Goal: Information Seeking & Learning: Check status

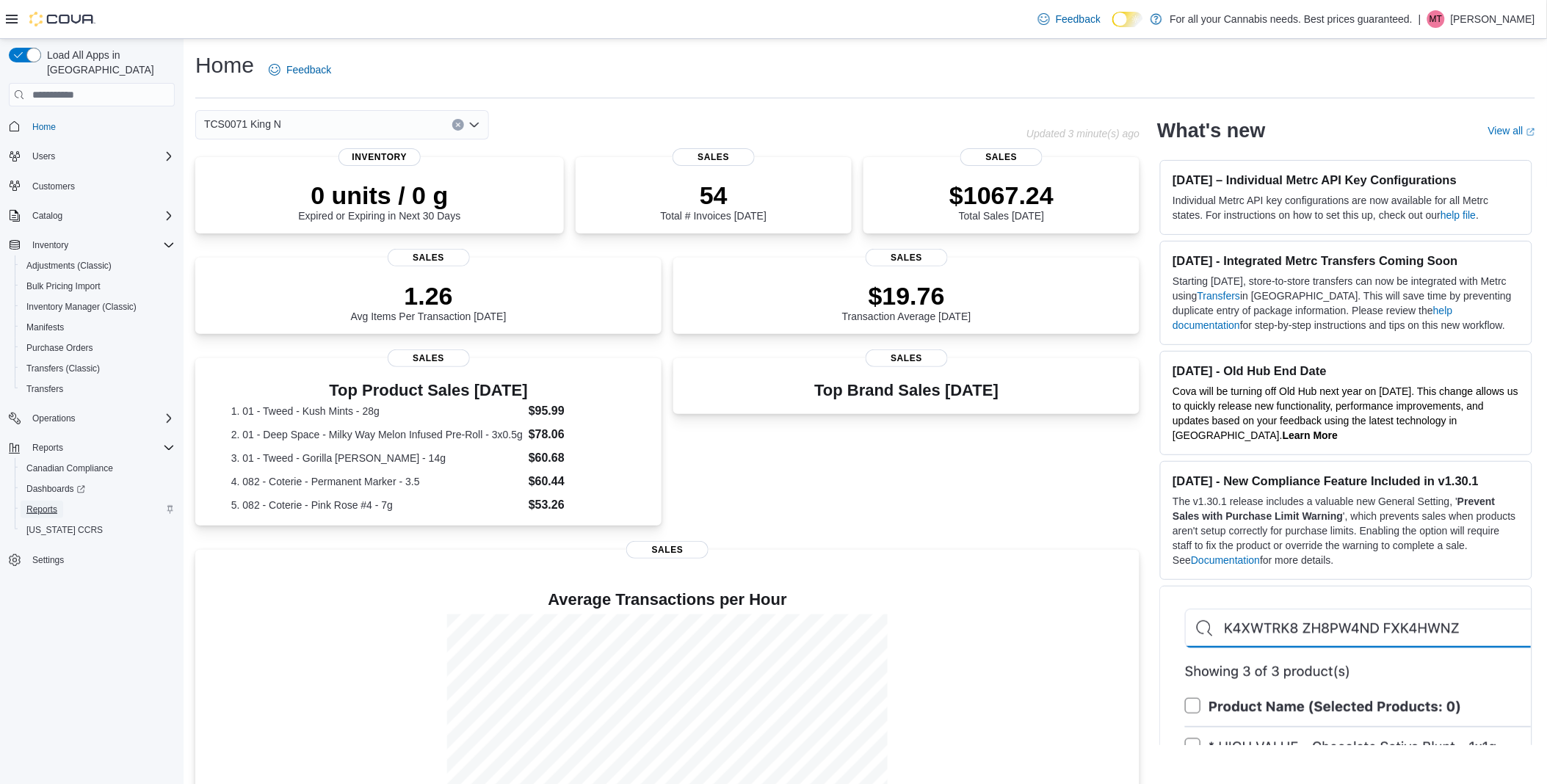
click at [46, 504] on span "Reports" at bounding box center [42, 509] width 31 height 12
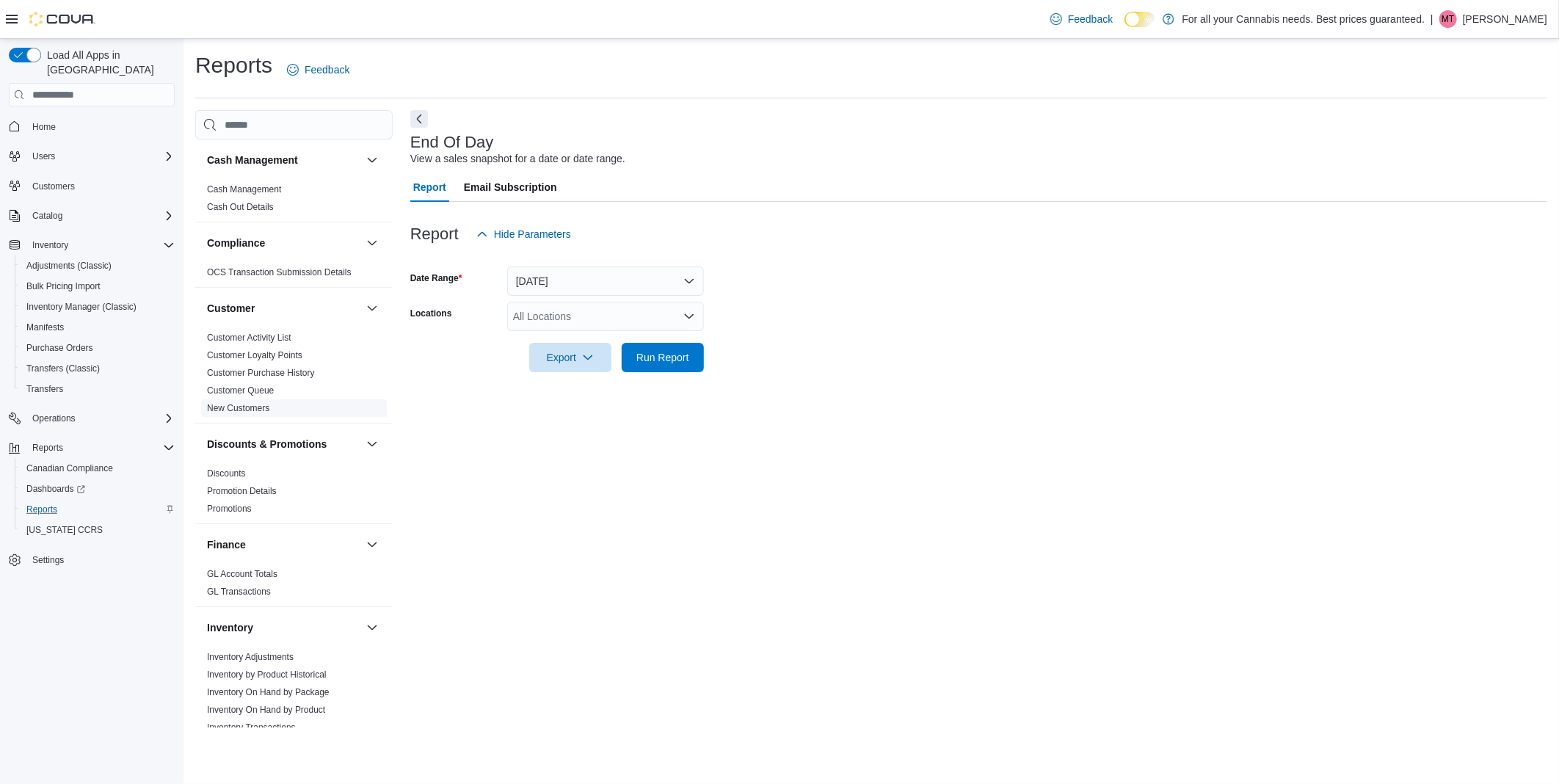
click at [237, 409] on link "New Customers" at bounding box center [238, 407] width 63 height 10
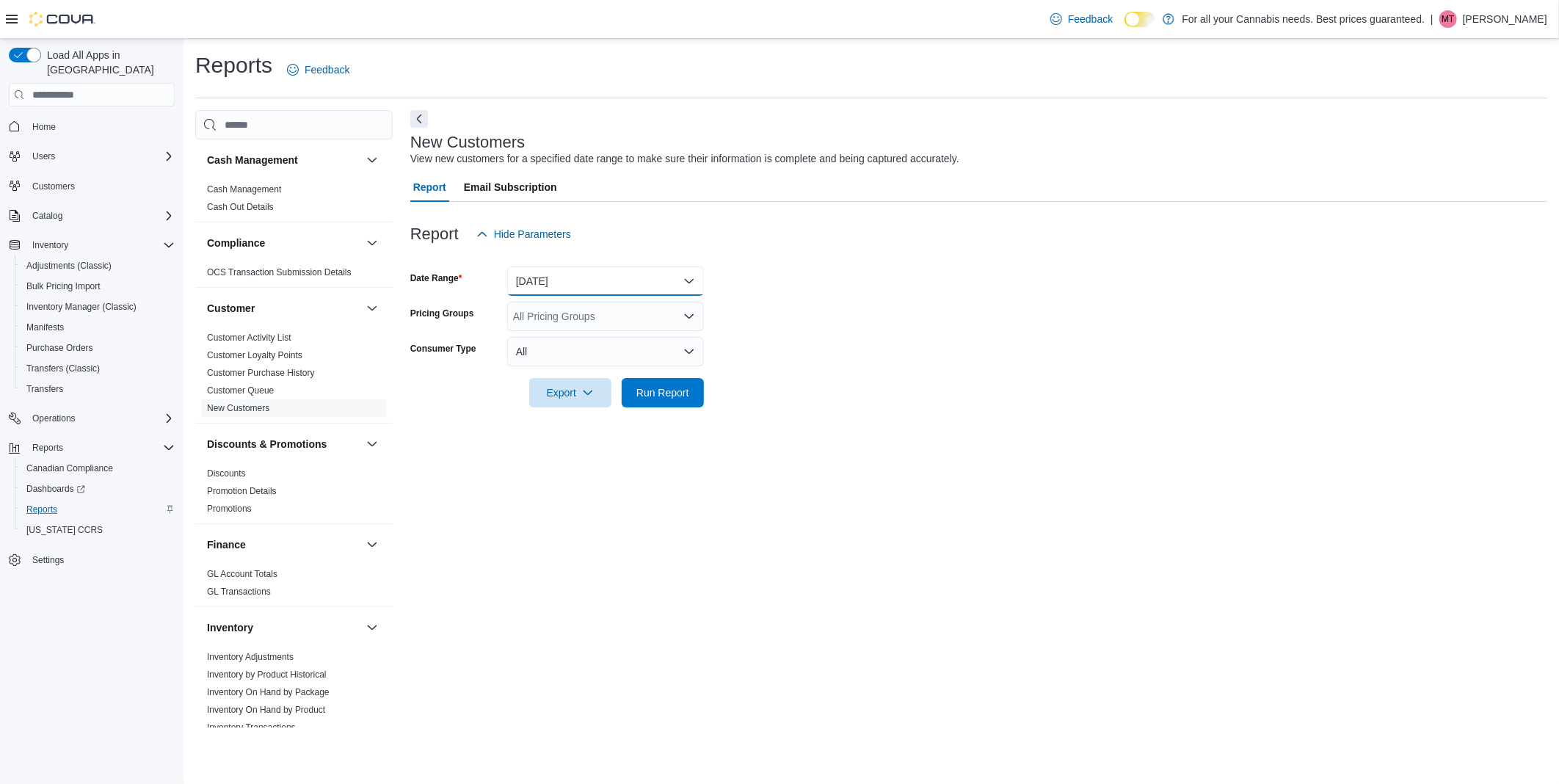
click at [607, 276] on button "[DATE]" at bounding box center [606, 281] width 196 height 29
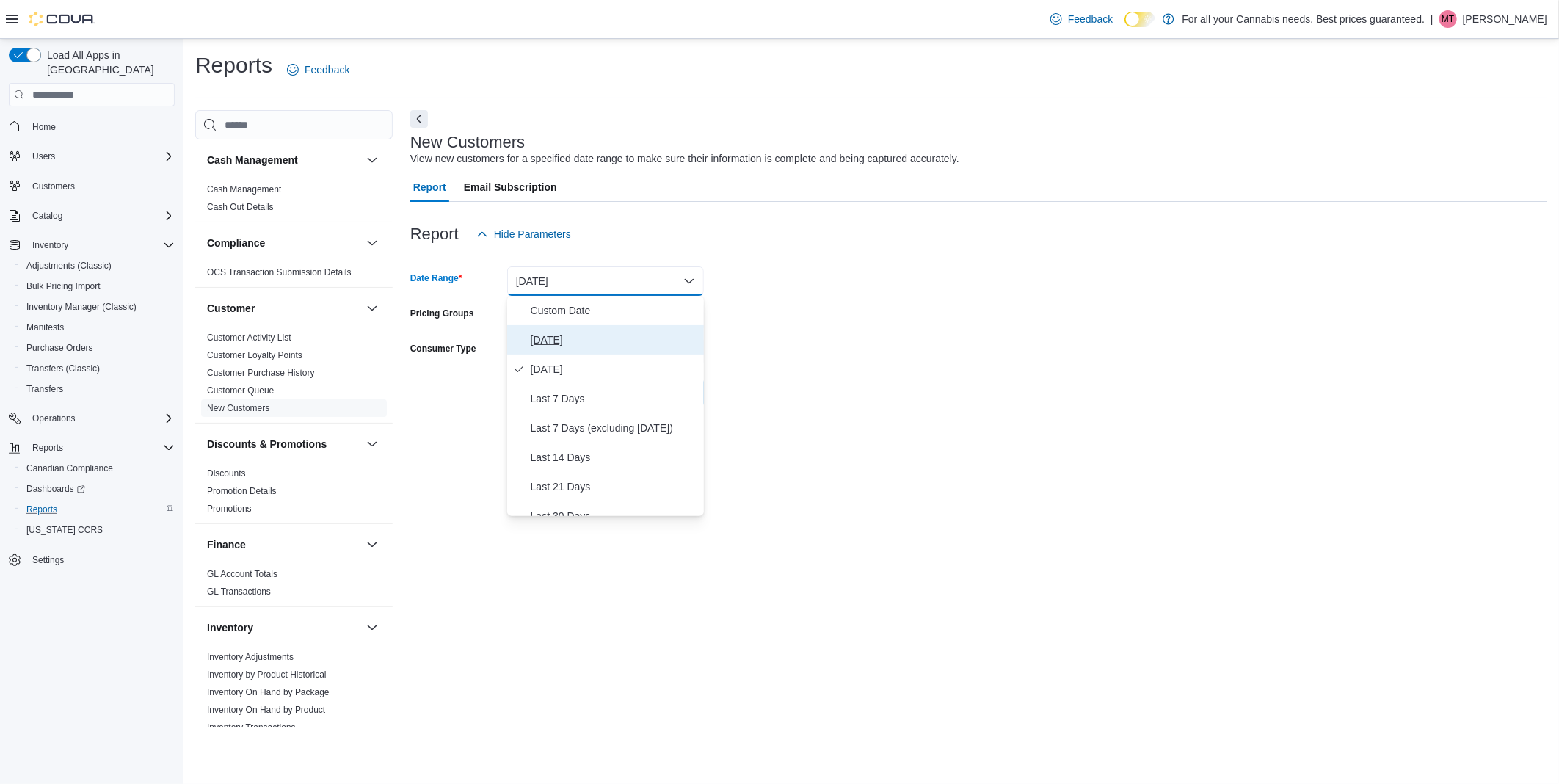
click at [561, 333] on span "[DATE]" at bounding box center [614, 339] width 167 height 17
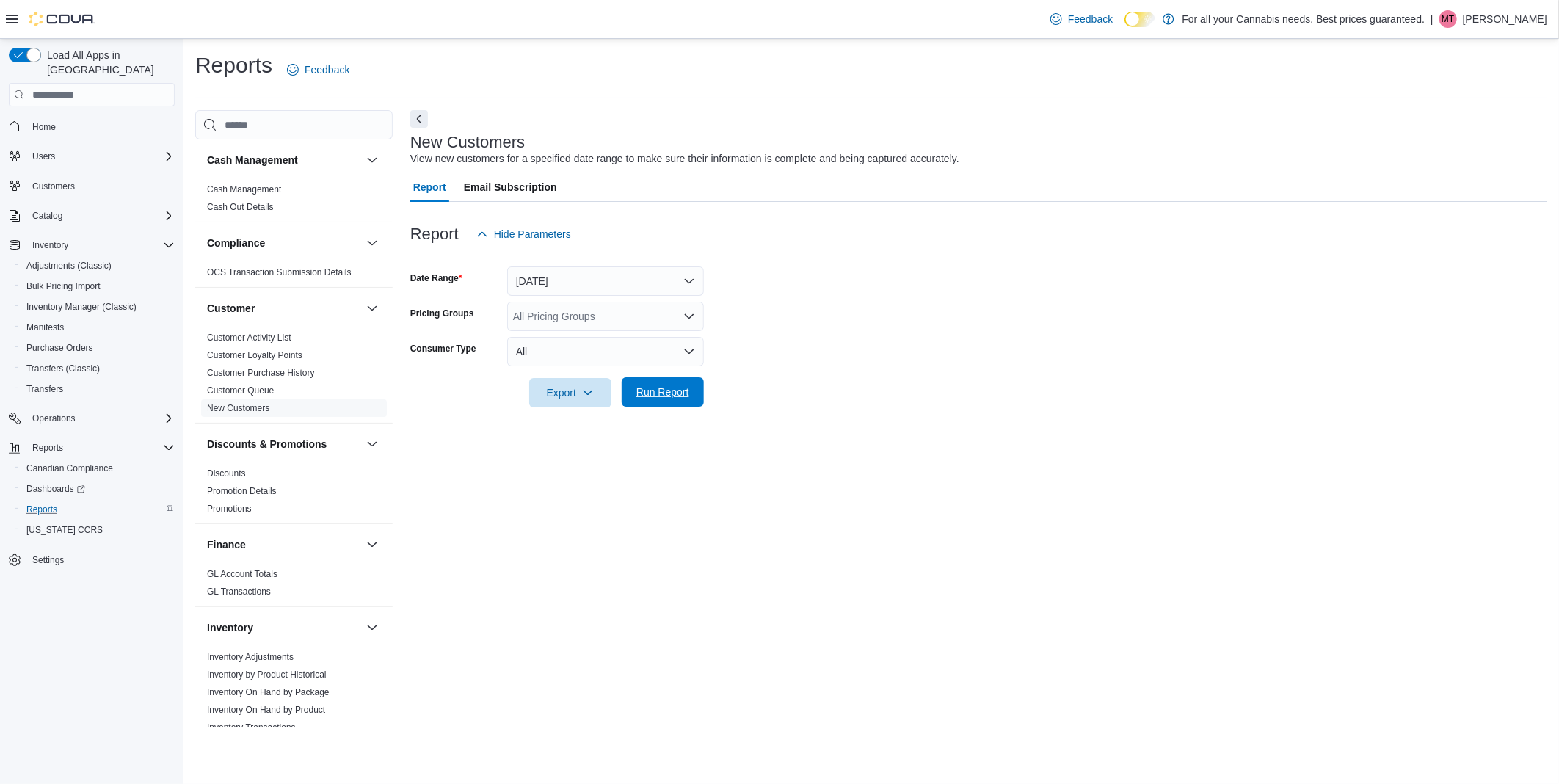
click at [690, 393] on span "Run Report" at bounding box center [662, 392] width 65 height 29
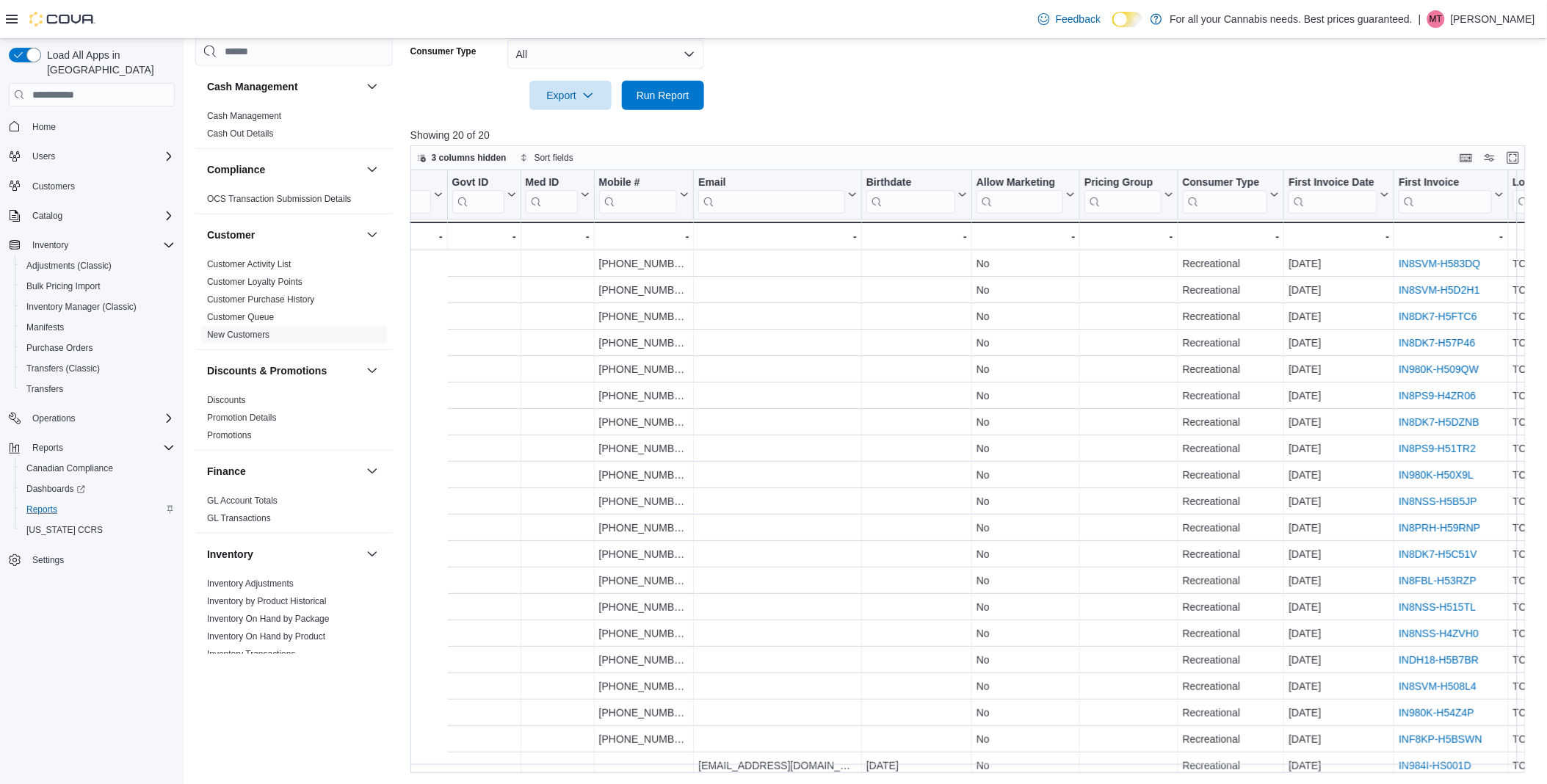
scroll to position [0, 437]
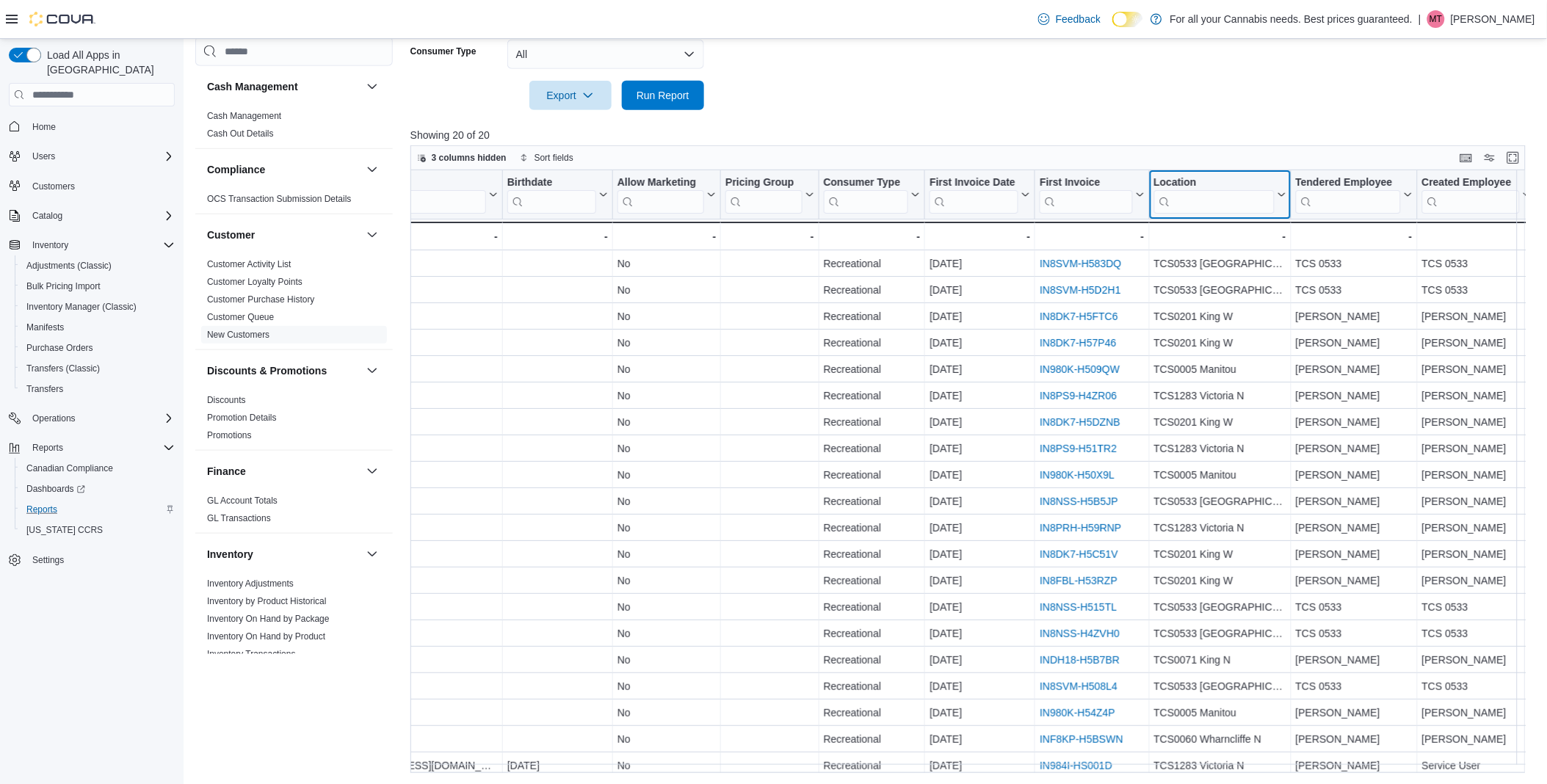
click at [1213, 192] on input "search" at bounding box center [1214, 202] width 120 height 24
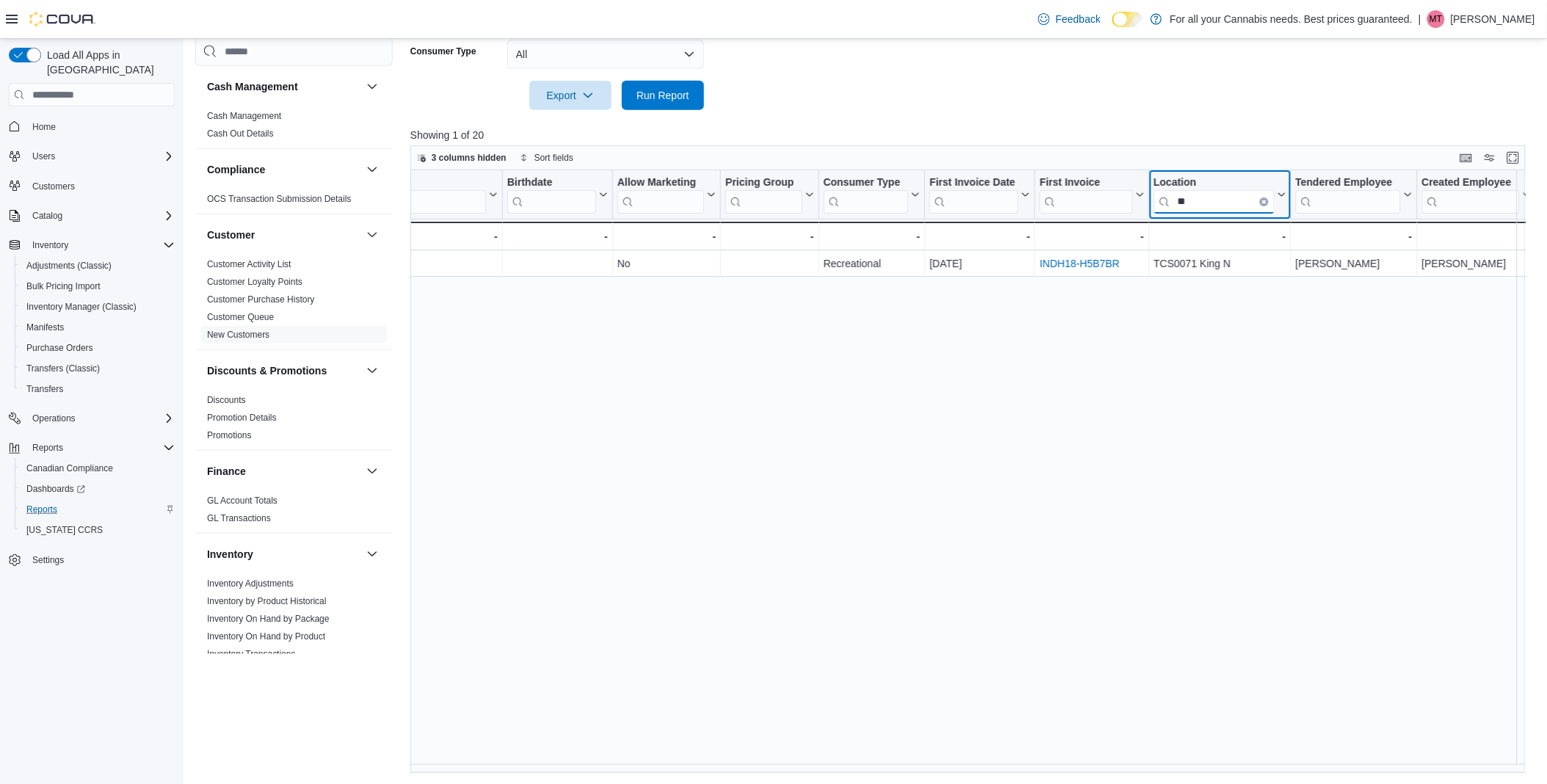
scroll to position [0, 429]
type input "**"
click at [1264, 202] on icon "Clear input" at bounding box center [1265, 201] width 3 height 3
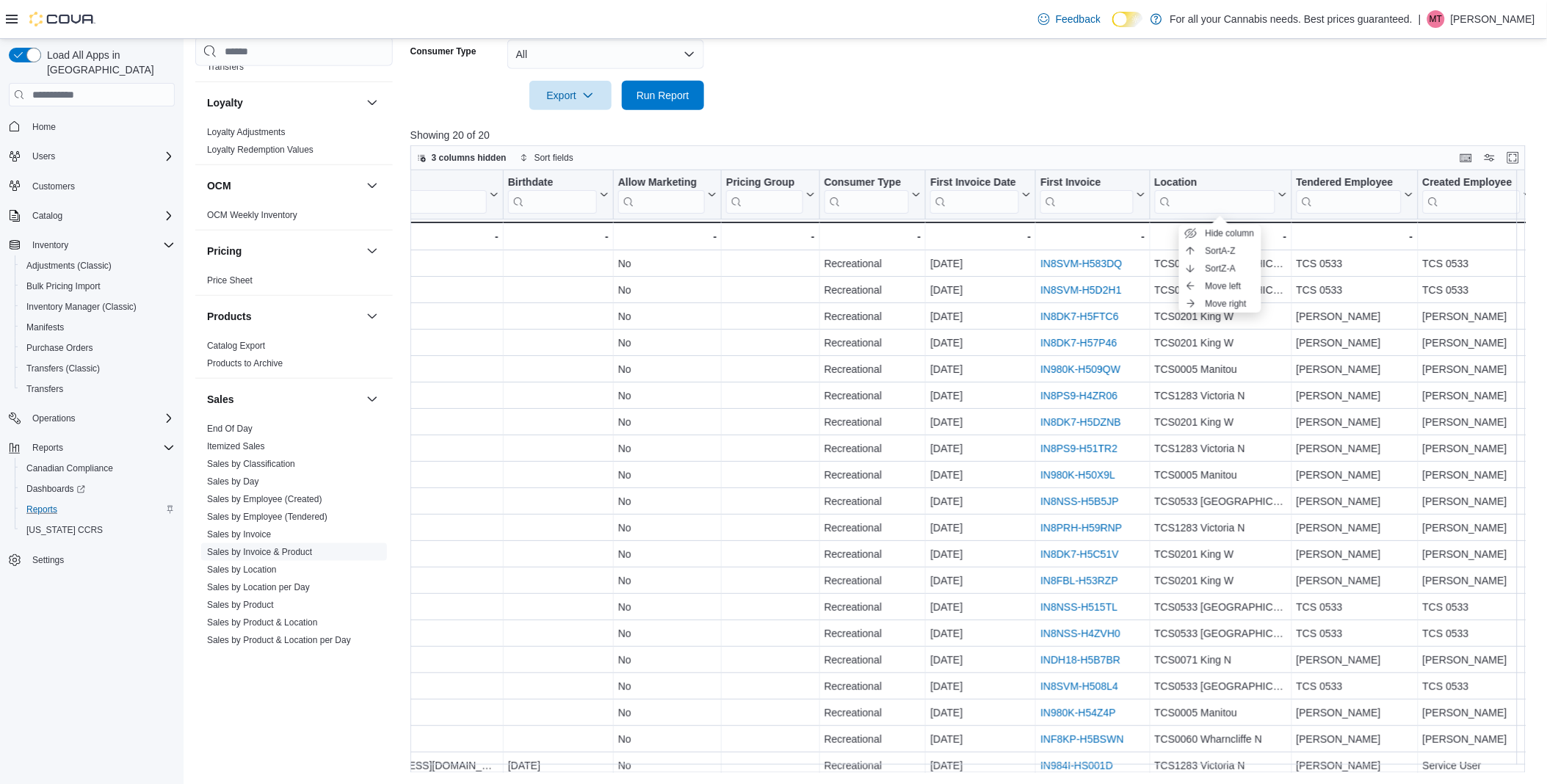
scroll to position [809, 0]
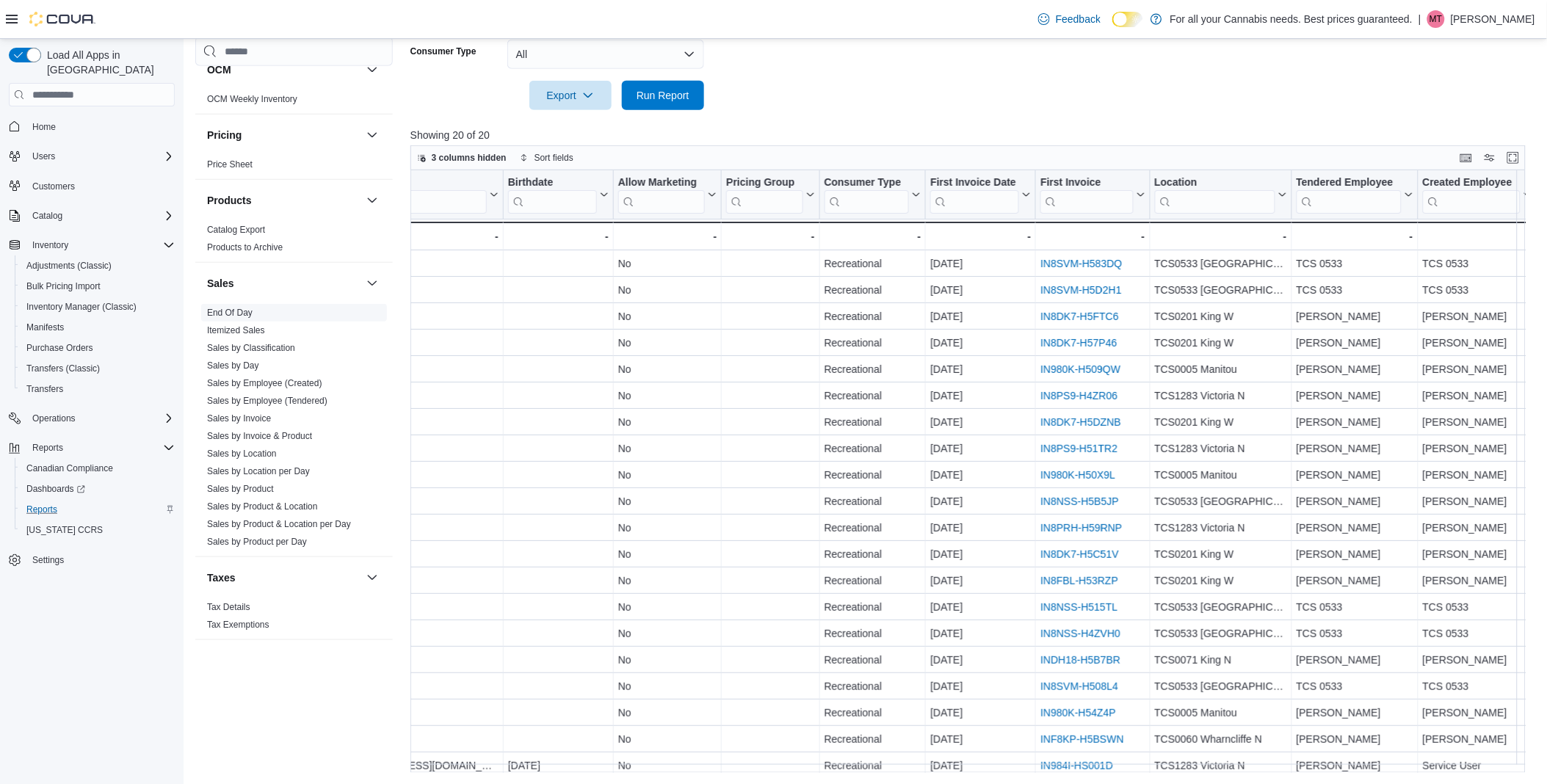
click at [225, 312] on link "End Of Day" at bounding box center [230, 312] width 46 height 10
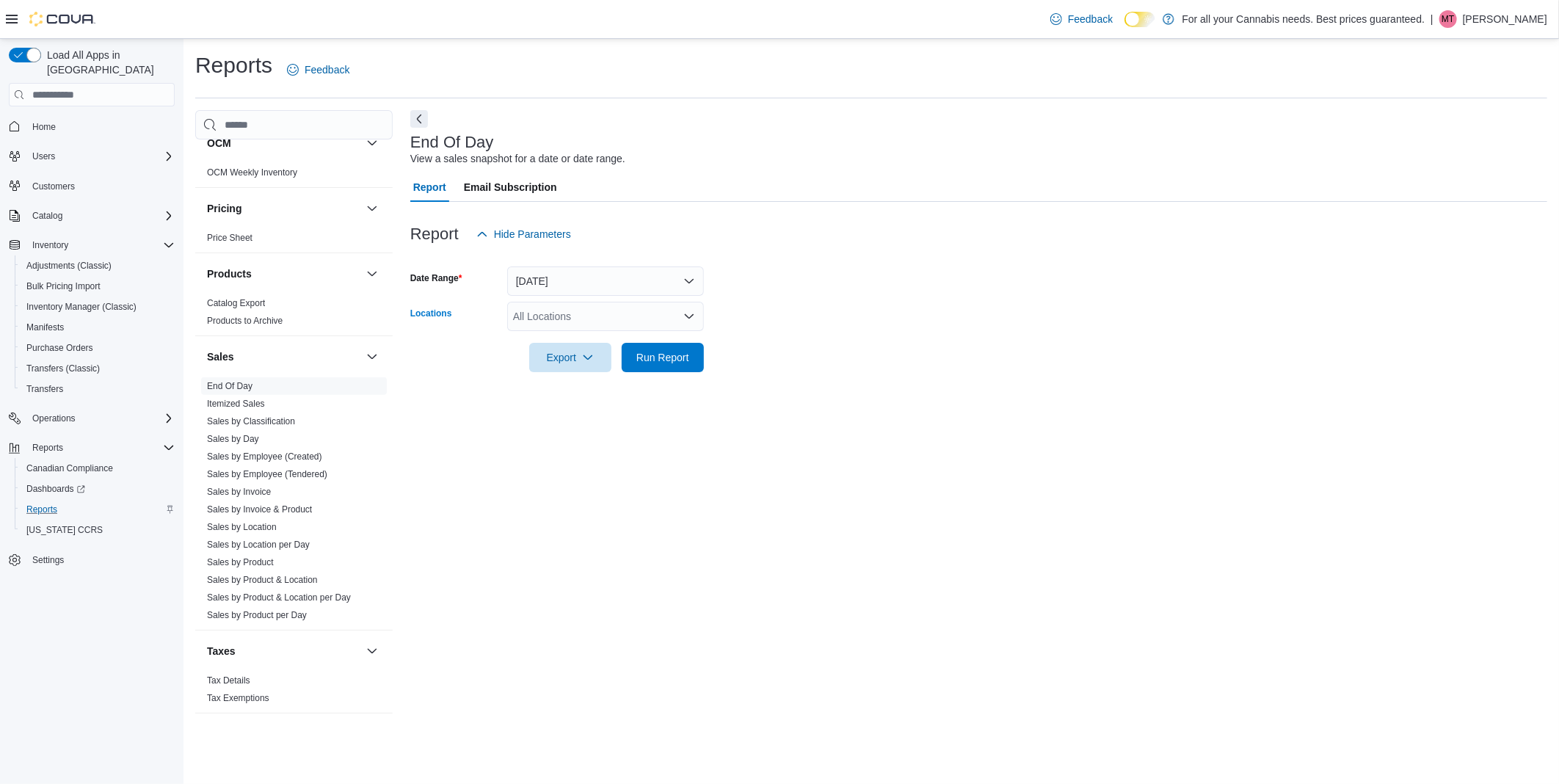
click at [575, 313] on div "All Locations" at bounding box center [606, 317] width 196 height 29
type input "*"
click at [243, 557] on span "Sales by Product" at bounding box center [240, 562] width 66 height 12
click at [250, 561] on link "Sales by Product" at bounding box center [240, 561] width 66 height 10
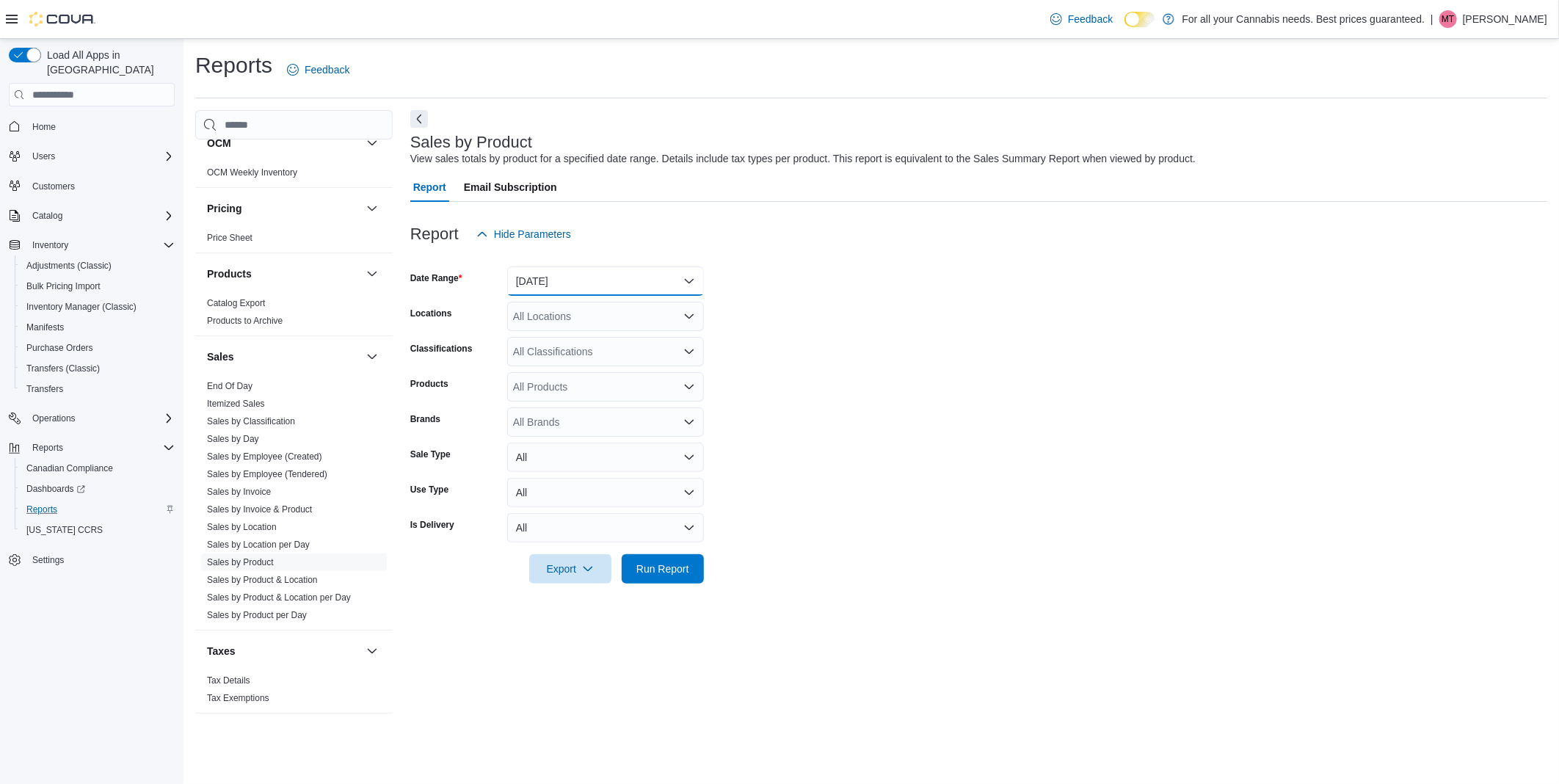
click at [595, 289] on button "[DATE]" at bounding box center [606, 281] width 196 height 29
click at [546, 340] on span "[DATE]" at bounding box center [614, 339] width 167 height 17
click at [588, 306] on div "All Locations" at bounding box center [606, 317] width 196 height 29
type input "**"
click at [584, 340] on span "TCS0071 King N" at bounding box center [584, 341] width 77 height 15
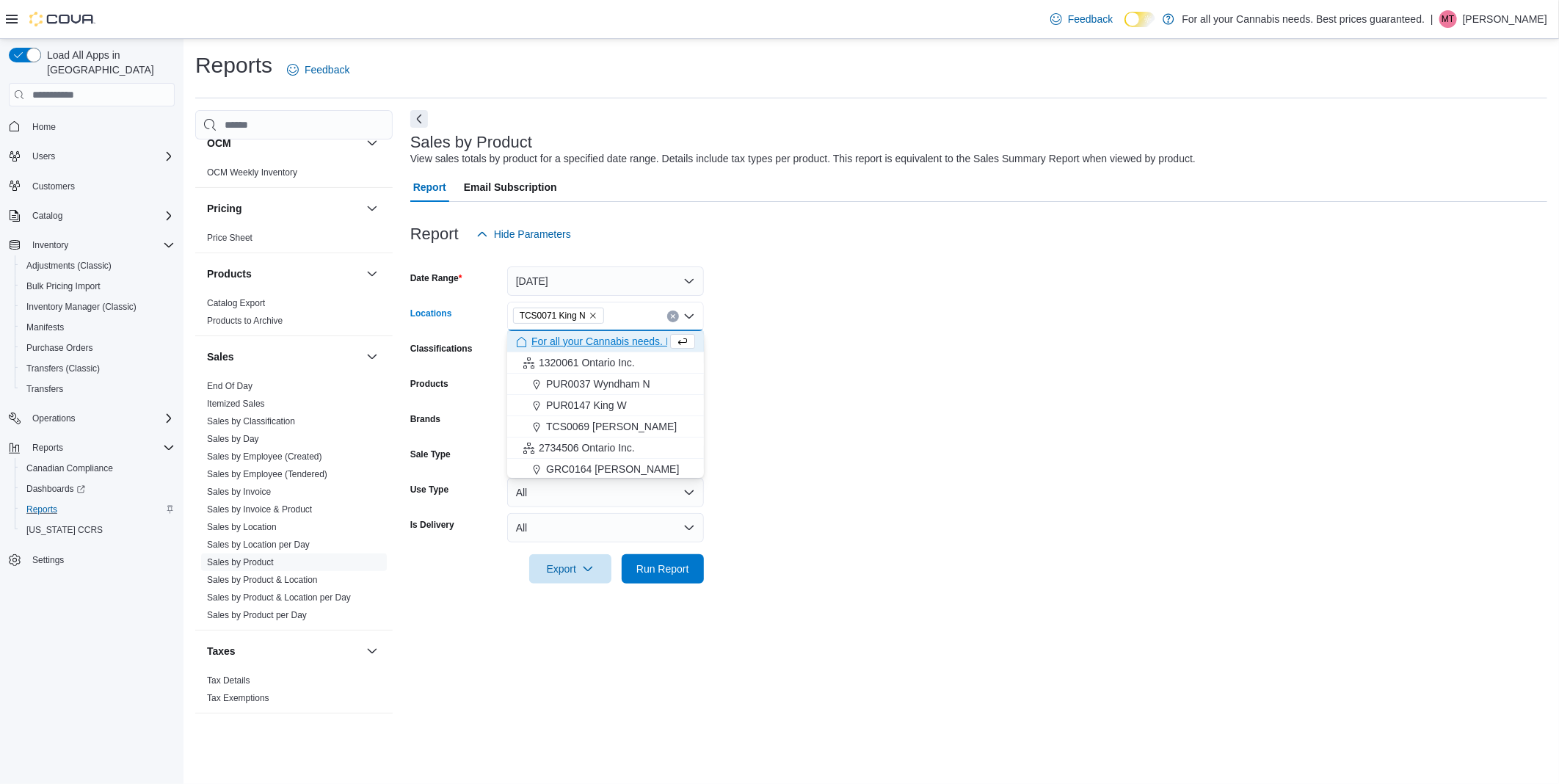
click at [789, 414] on form "Date Range [DATE] Locations TCS0071 King N Combo box. Selected. TCS0071 King N.…" at bounding box center [979, 417] width 1137 height 335
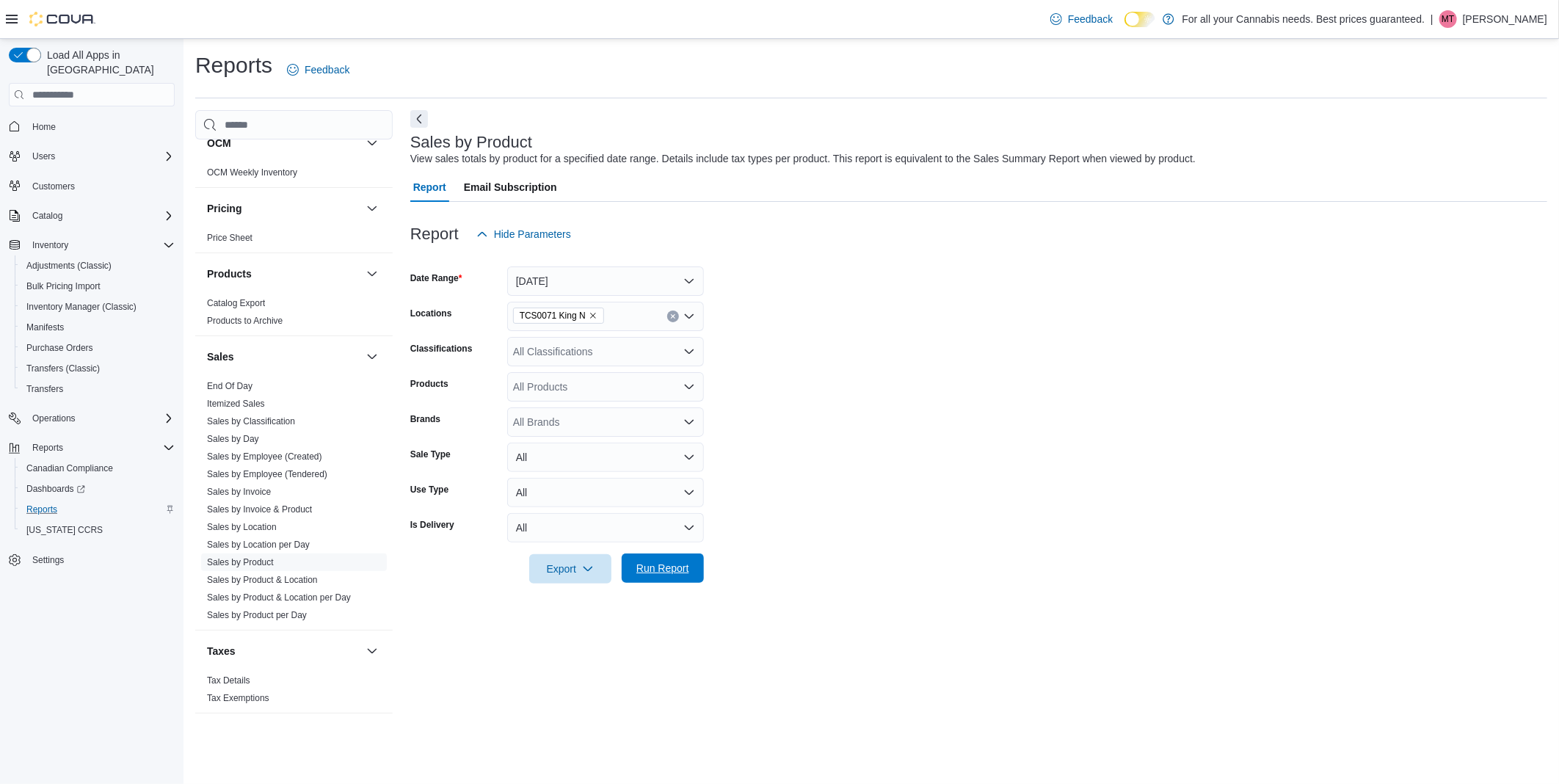
click at [669, 564] on span "Run Report" at bounding box center [663, 568] width 53 height 15
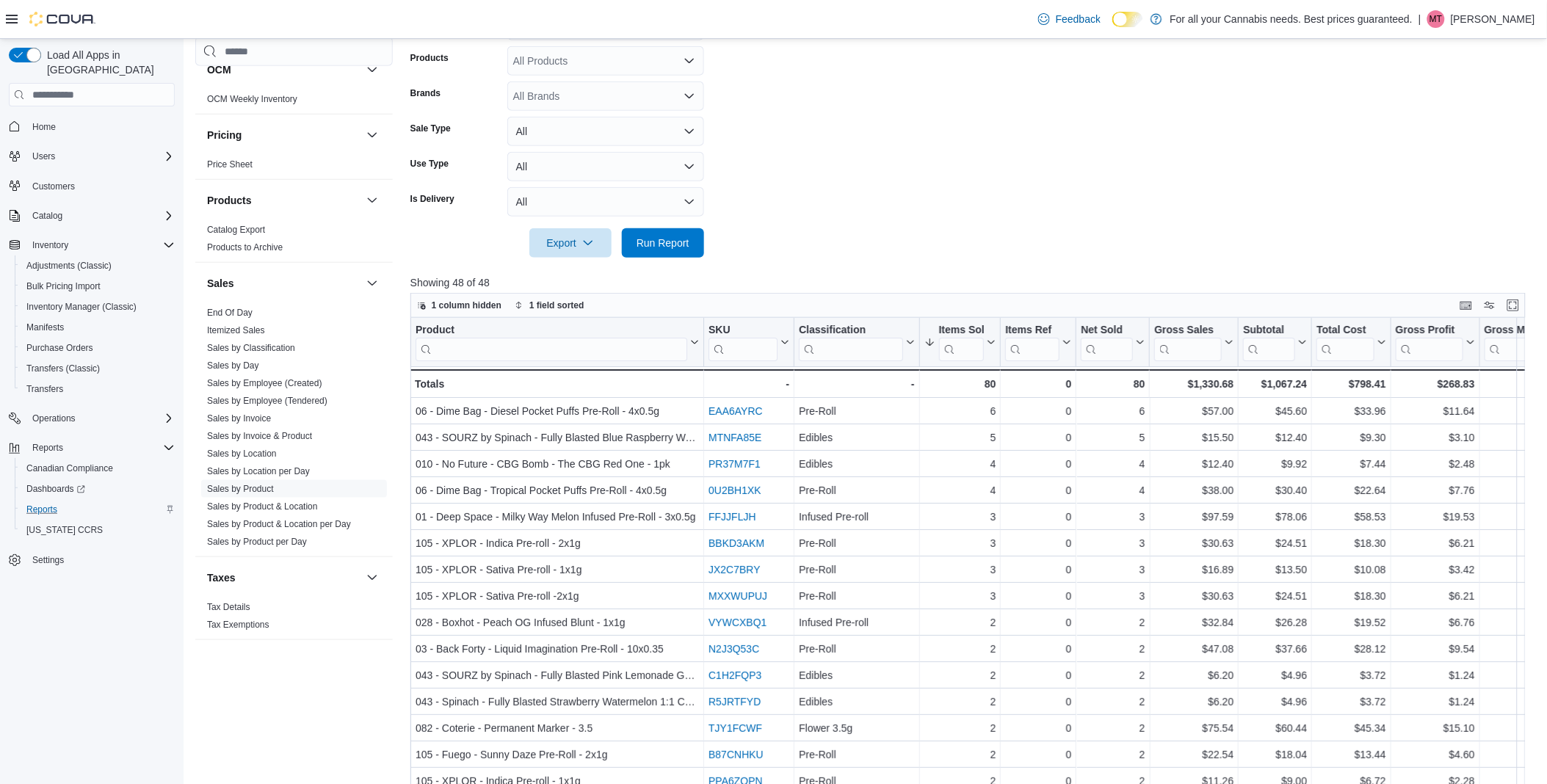
scroll to position [407, 0]
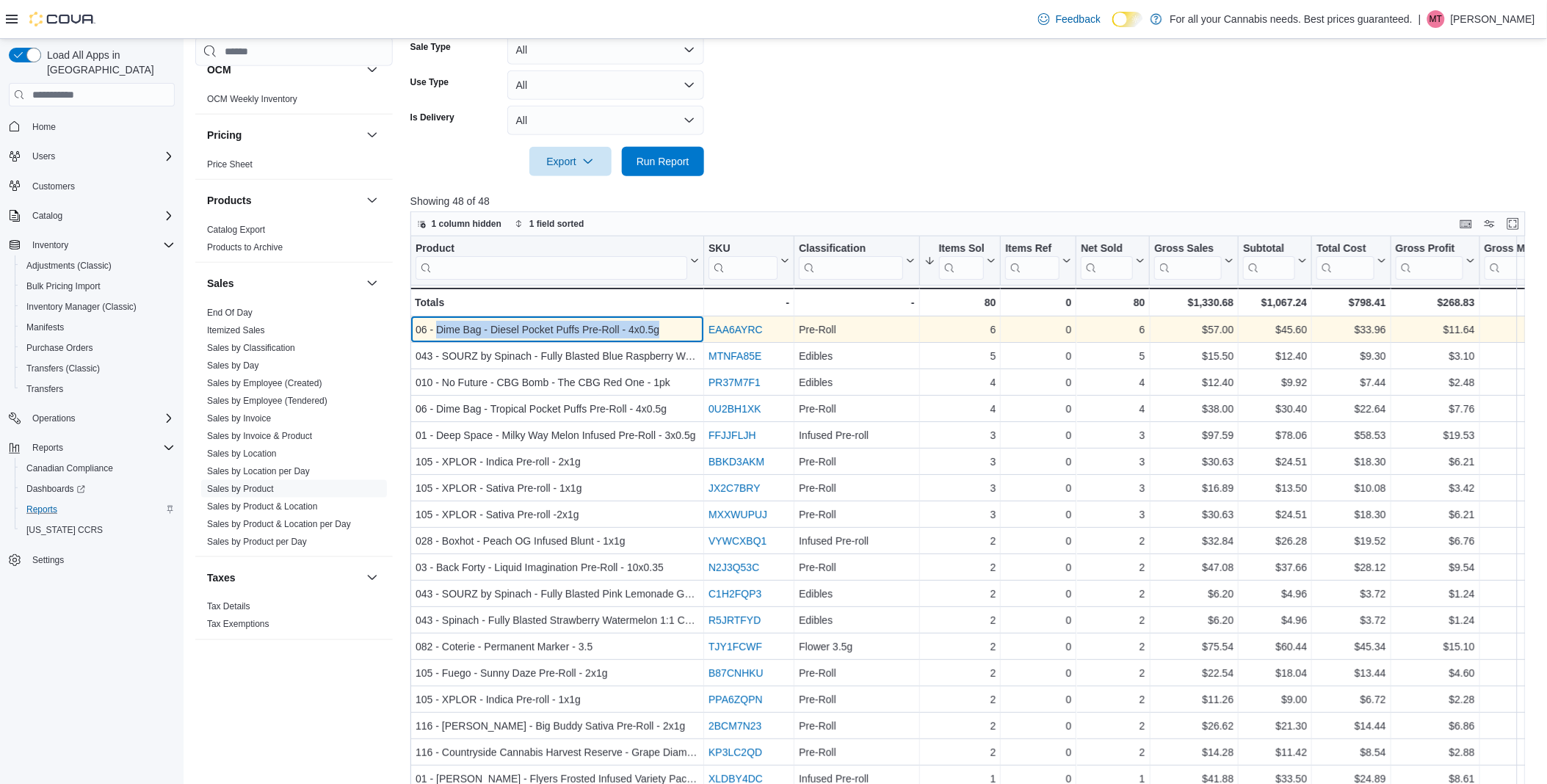
drag, startPoint x: 663, startPoint y: 327, endPoint x: 436, endPoint y: 319, distance: 227.1
click at [436, 319] on div "06 - Dime Bag - Diesel Pocket Puffs Pre-Roll - 4x0.5g - Product, column 1, row 1" at bounding box center [557, 330] width 294 height 26
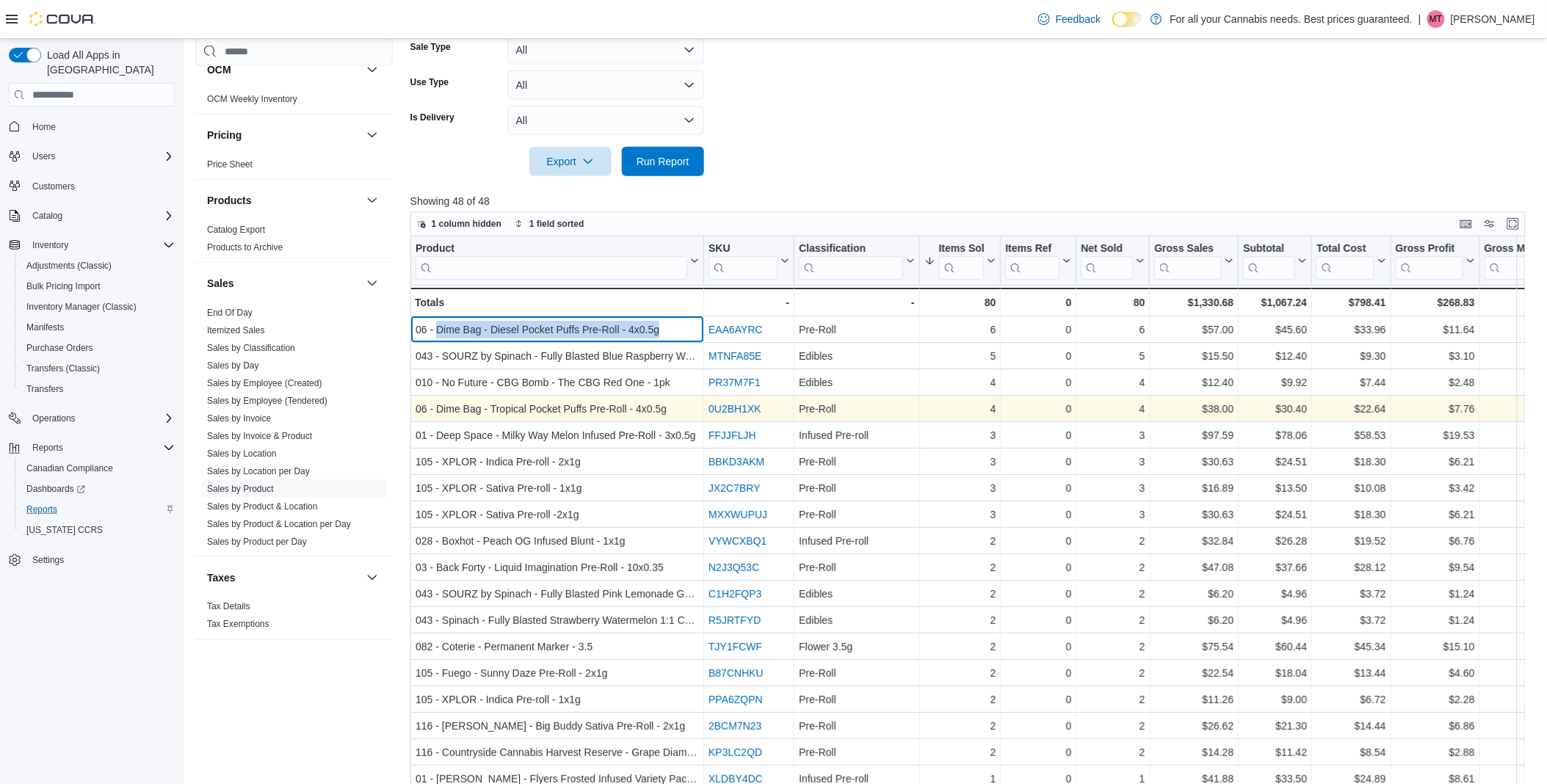
copy div "Dime Bag - Diesel Pocket Puffs Pre-Roll - 4x0.5g"
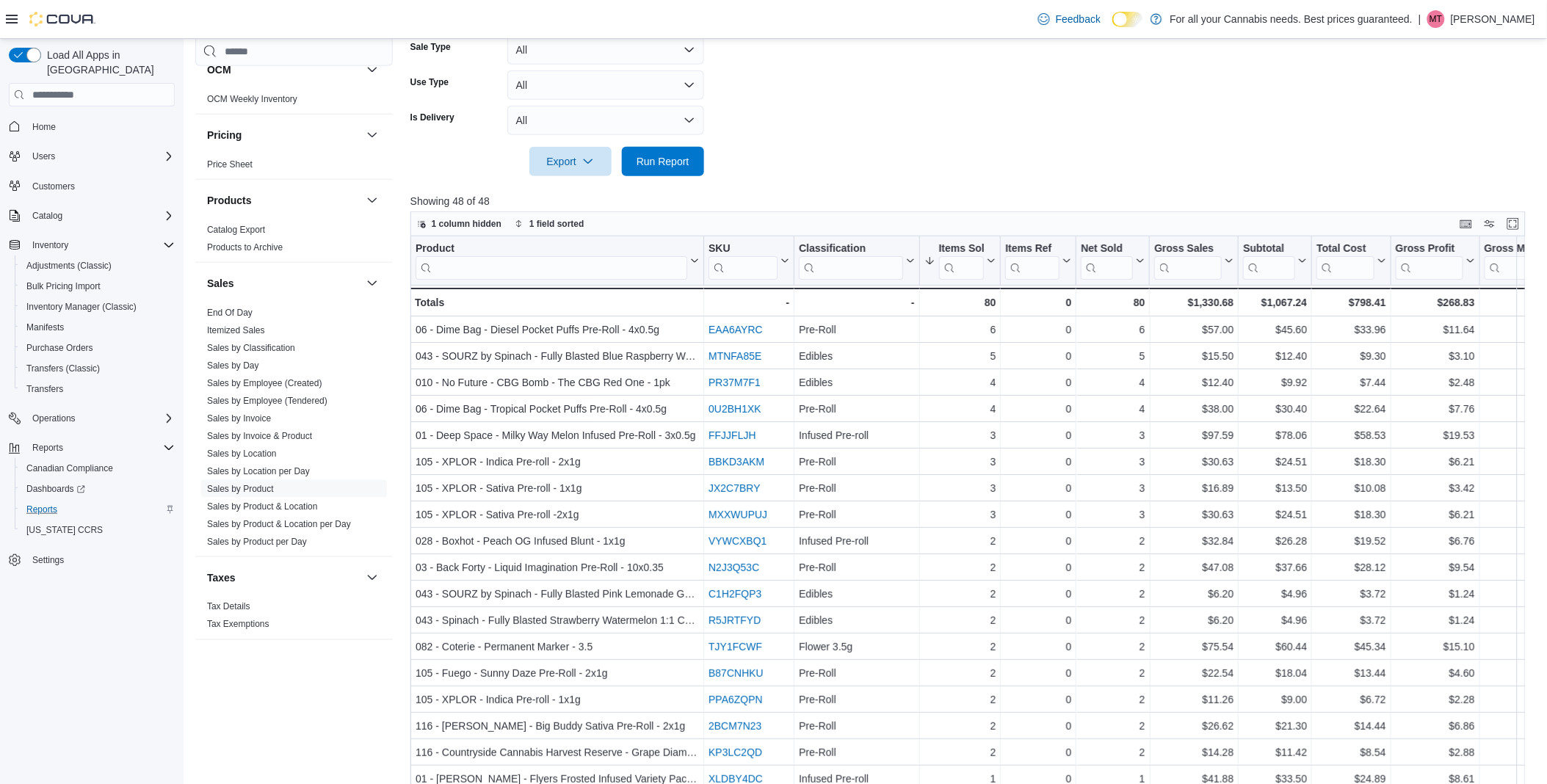
click at [239, 688] on div "Cash Management Cash Management Cash Out Details Compliance OCS Transaction Sub…" at bounding box center [294, 388] width 197 height 705
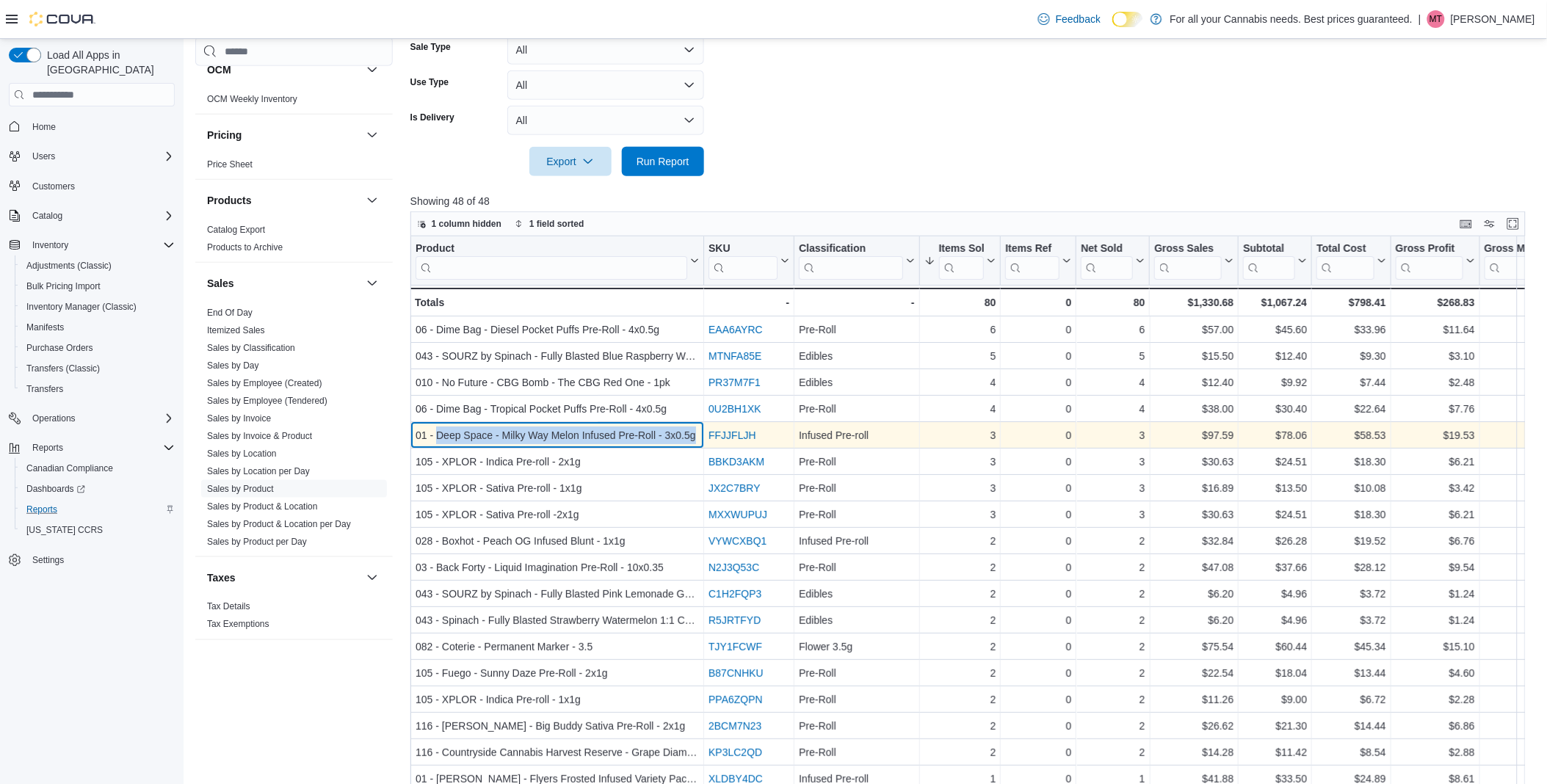
drag, startPoint x: 436, startPoint y: 433, endPoint x: 695, endPoint y: 431, distance: 259.0
click at [695, 431] on div "01 - Deep Space - Milky Way Melon Infused Pre-Roll - 3x0.5g" at bounding box center [557, 436] width 283 height 17
copy div "Deep Space - Milky Way Melon Infused Pre-Roll - 3x0.5g"
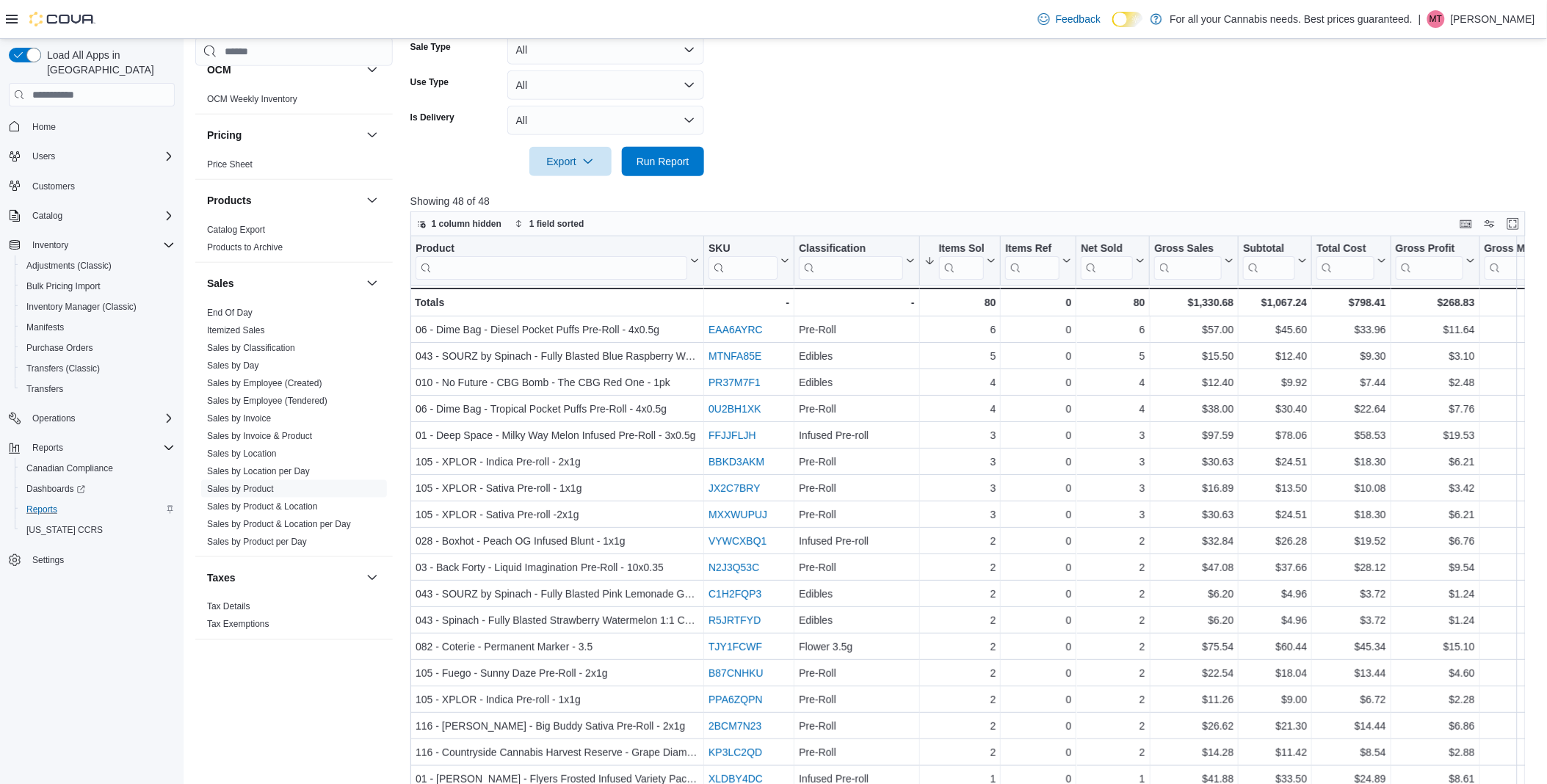
drag, startPoint x: 191, startPoint y: 739, endPoint x: 185, endPoint y: 692, distance: 47.4
click at [191, 739] on div "Reports Feedback Cash Management Cash Management Cash Out Details Compliance OC…" at bounding box center [866, 241] width 1365 height 1219
drag, startPoint x: 230, startPoint y: 310, endPoint x: 291, endPoint y: 320, distance: 61.8
click at [230, 310] on link "End Of Day" at bounding box center [230, 312] width 46 height 10
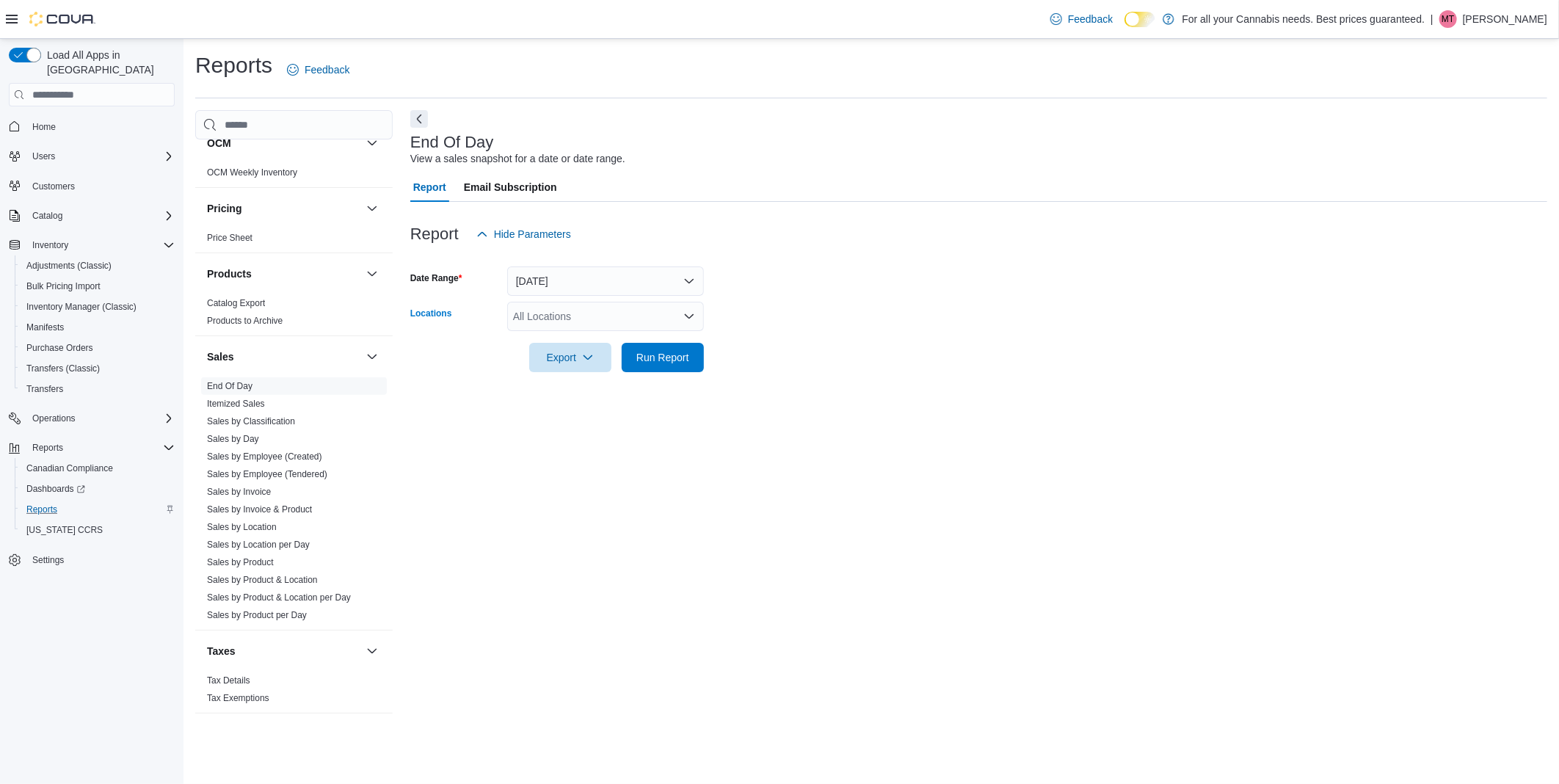
click at [561, 314] on div "All Locations" at bounding box center [606, 317] width 196 height 29
type input "**"
click at [607, 340] on span "TCS0071 King N" at bounding box center [584, 341] width 77 height 15
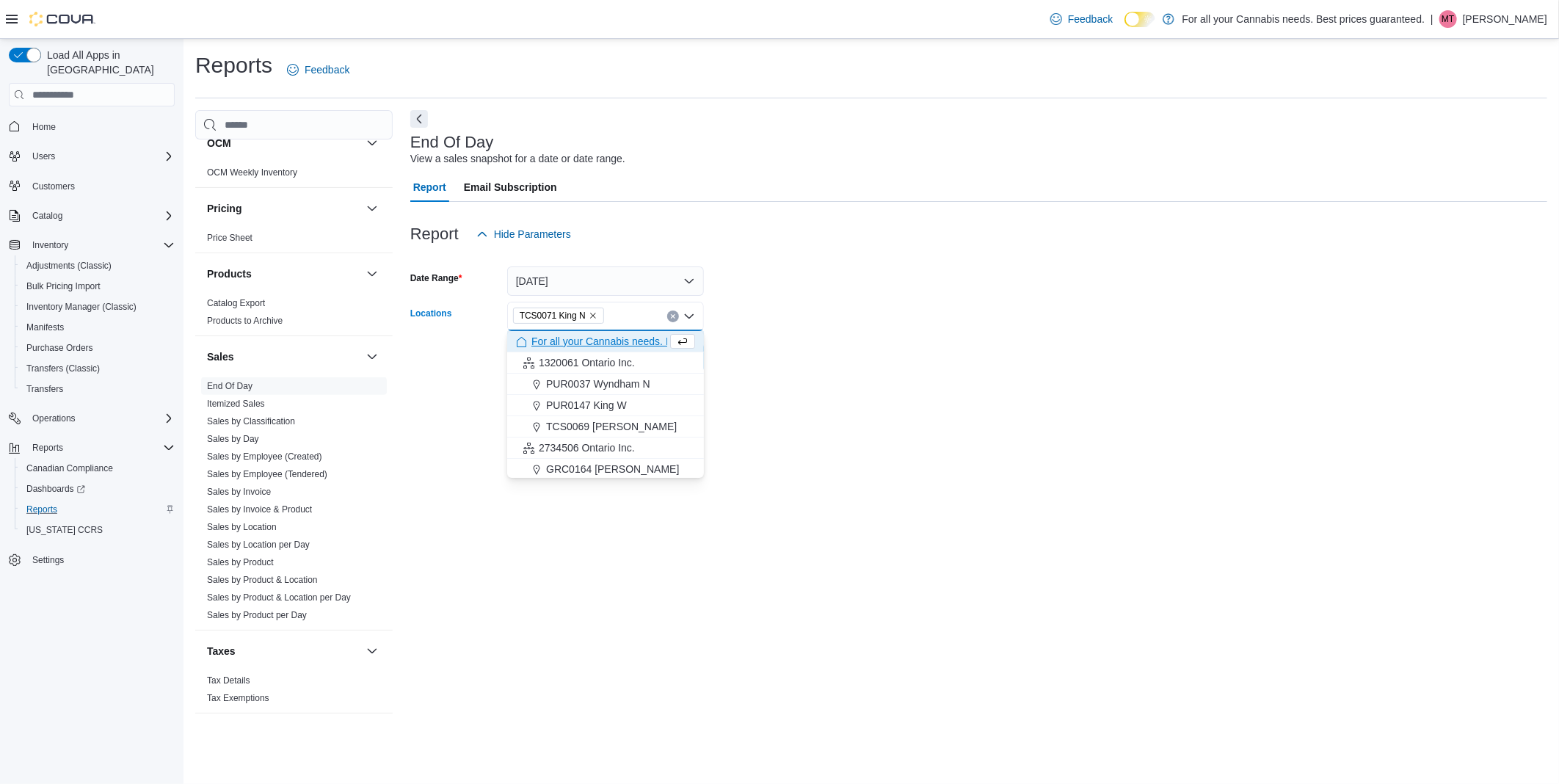
click at [853, 434] on div "End Of Day View a sales snapshot for a date or date range. Report Email Subscri…" at bounding box center [979, 418] width 1137 height 618
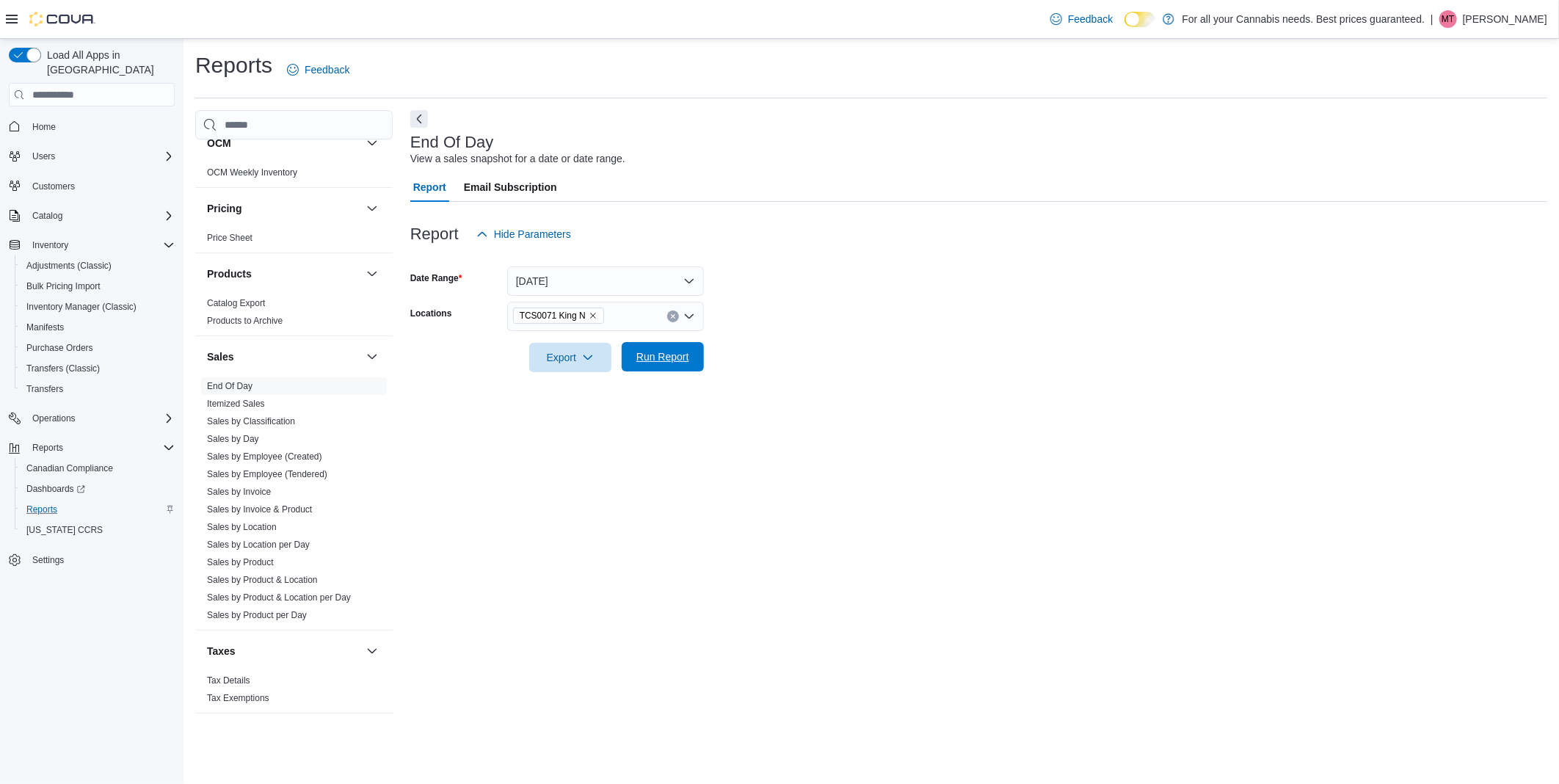
click at [658, 359] on span "Run Report" at bounding box center [663, 357] width 53 height 15
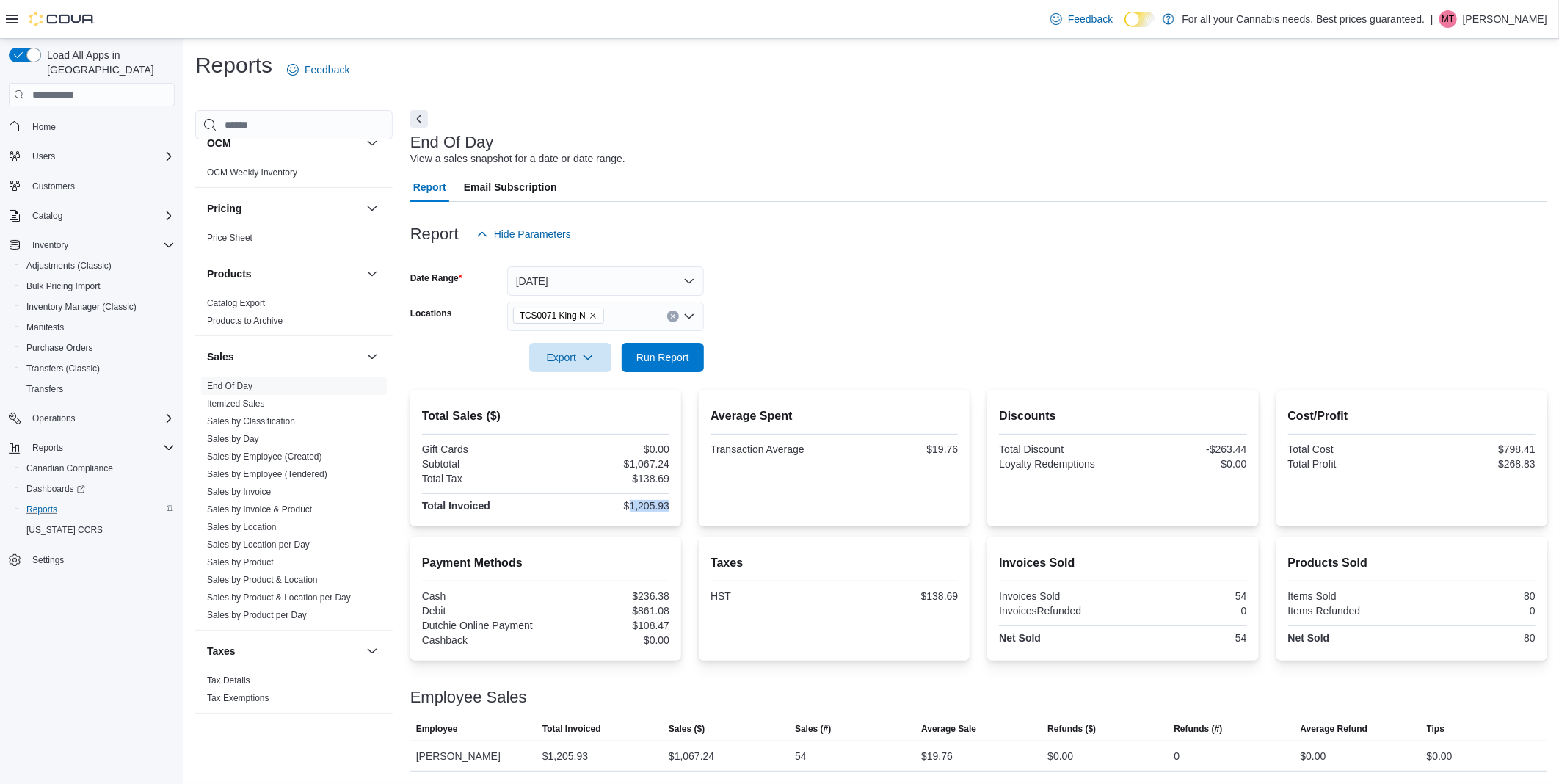
drag, startPoint x: 671, startPoint y: 504, endPoint x: 629, endPoint y: 503, distance: 42.0
click at [629, 503] on div "Total Sales ($) Gift Cards $0.00 Subtotal $1,067.24 Total Tax $138.69 Total Inv…" at bounding box center [546, 457] width 271 height 136
copy div "1,205.93"
click at [422, 637] on div "Cashback" at bounding box center [482, 639] width 121 height 12
drag, startPoint x: 422, startPoint y: 626, endPoint x: 532, endPoint y: 622, distance: 110.1
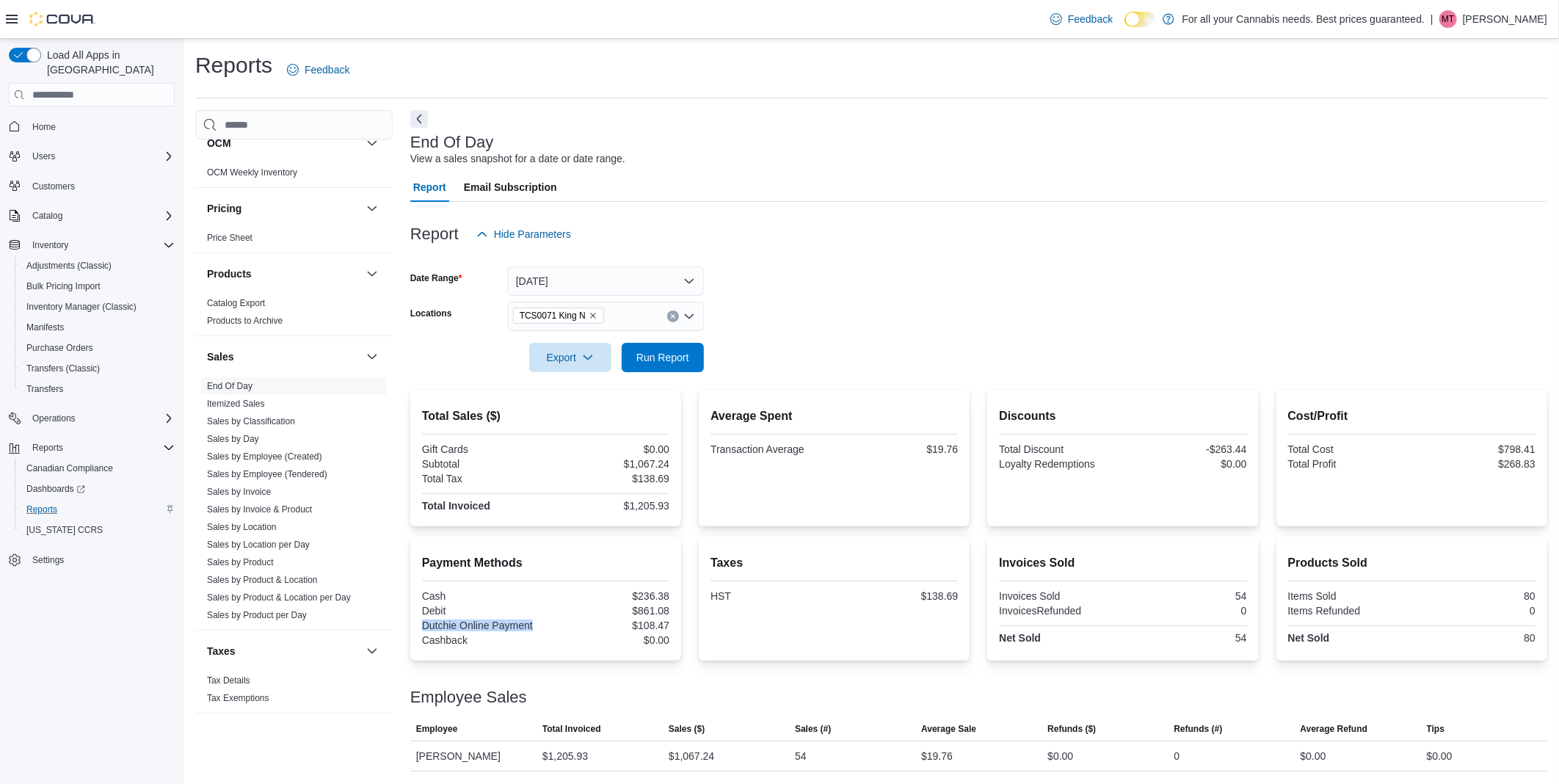
click at [532, 622] on div "Dutchie Online Payment" at bounding box center [482, 625] width 121 height 12
copy div "Dutchie Online Payment"
click at [310, 745] on div "Cash Management Cash Management Cash Out Details Compliance OCS Transaction Sub…" at bounding box center [294, 440] width 197 height 661
drag, startPoint x: 669, startPoint y: 621, endPoint x: 639, endPoint y: 626, distance: 30.4
click at [639, 626] on div "Payment Methods Cash $236.38 Debit $861.08 Dutchie Online Payment $108.47 Cashb…" at bounding box center [546, 598] width 271 height 124
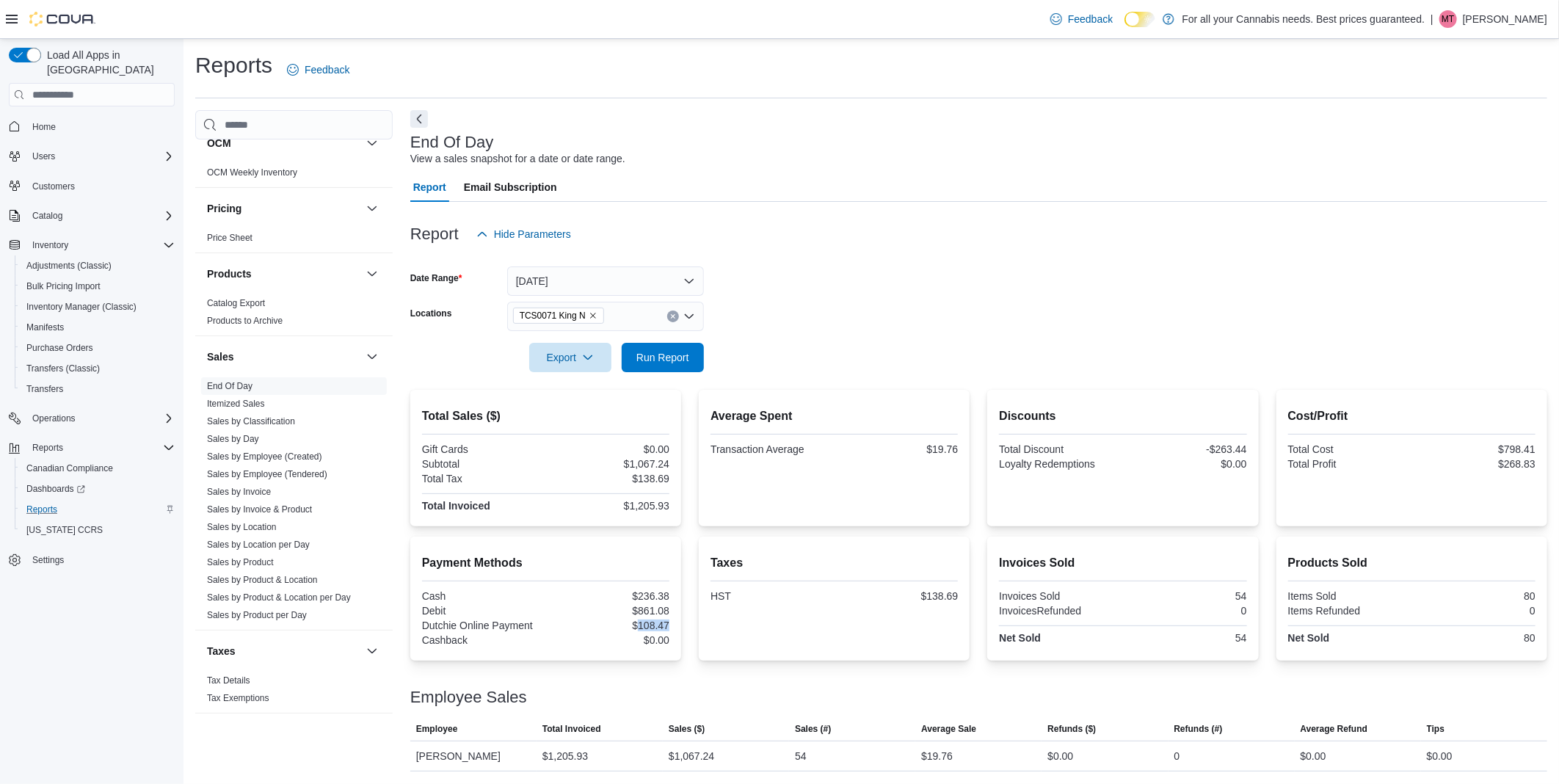
copy div "108.47"
click at [89, 667] on div "Load All Apps in [GEOGRAPHIC_DATA] Home Users Customers Catalog Inventory Adjus…" at bounding box center [92, 415] width 184 height 752
drag, startPoint x: 670, startPoint y: 502, endPoint x: 629, endPoint y: 507, distance: 41.3
click at [629, 507] on div "Total Sales ($) Gift Cards $0.00 Subtotal $1,067.24 Total Tax $138.69 Total Inv…" at bounding box center [546, 457] width 271 height 136
copy div "1,205.93"
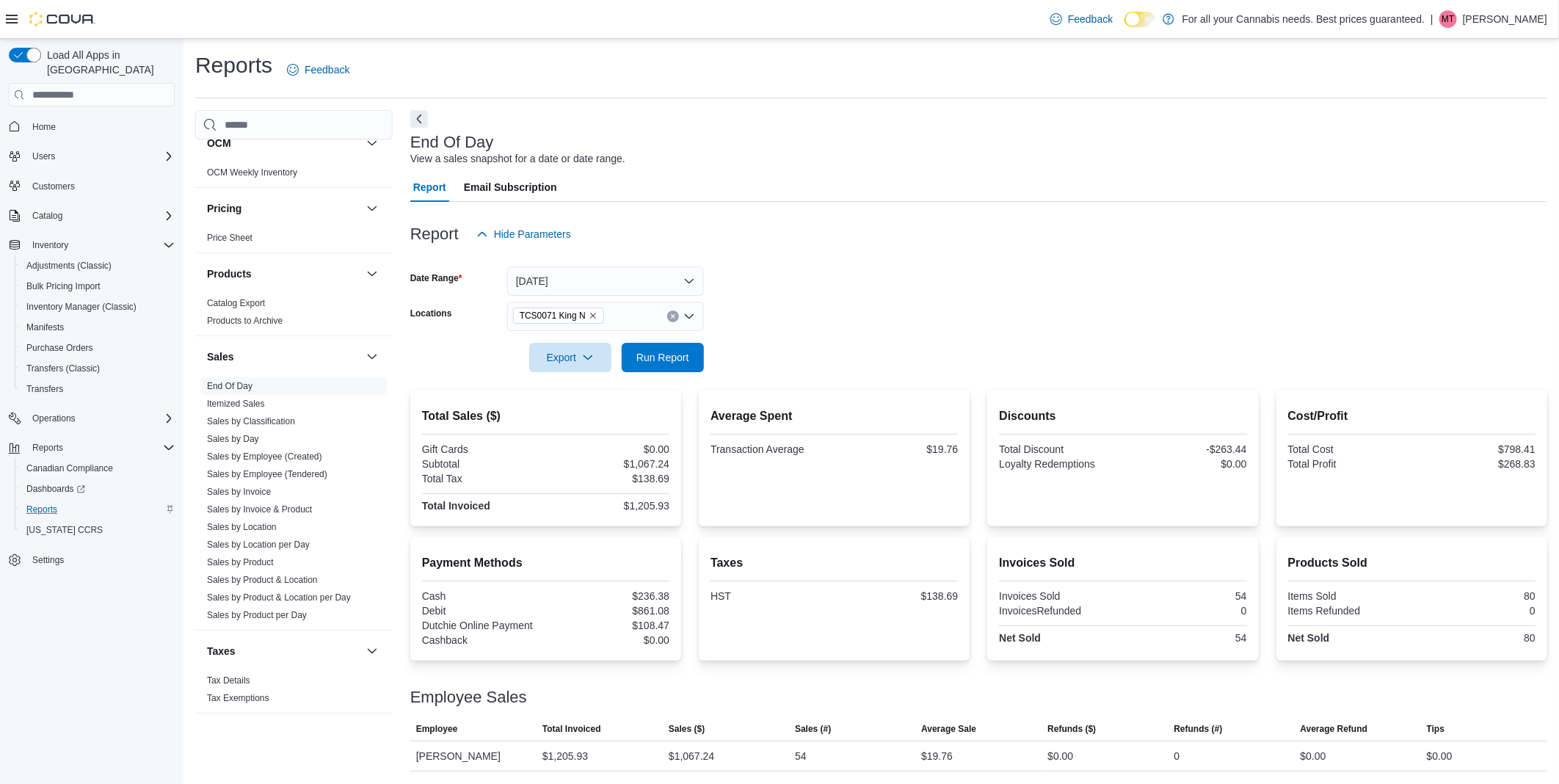
drag, startPoint x: 68, startPoint y: 692, endPoint x: 81, endPoint y: 705, distance: 18.4
click at [68, 692] on div "Load All Apps in [GEOGRAPHIC_DATA] Home Users Customers Catalog Inventory Adjus…" at bounding box center [92, 415] width 184 height 752
click at [1356, 320] on form "Date Range [DATE] Locations TCS0071 King N Export Run Report" at bounding box center [979, 311] width 1137 height 124
click at [1374, 103] on div "Reports Feedback Cash Management Cash Management Cash Out Details Compliance OC…" at bounding box center [871, 411] width 1352 height 720
